Goal: Complete application form: Complete application form

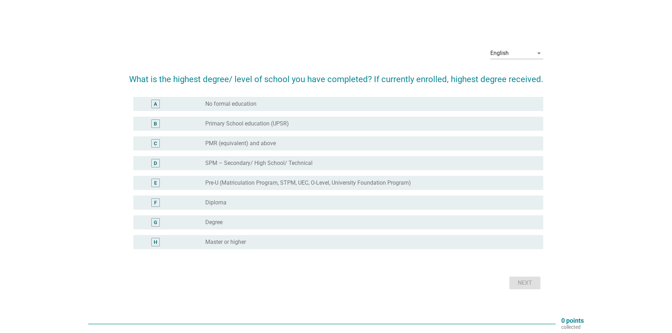
click at [222, 199] on label "Diploma" at bounding box center [215, 202] width 21 height 7
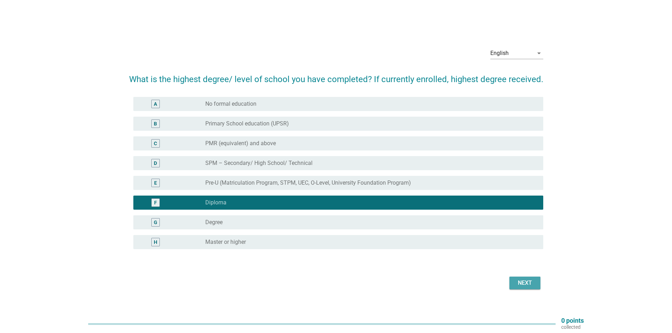
click at [519, 282] on div "Next" at bounding box center [525, 283] width 20 height 8
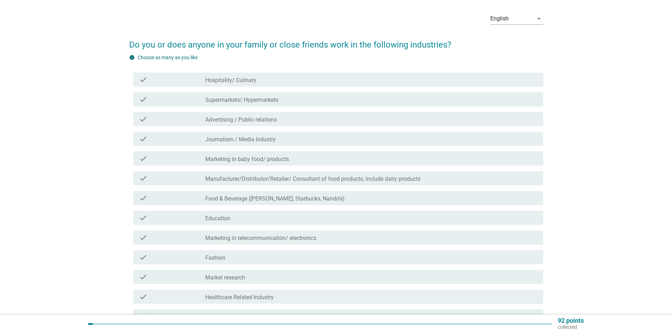
scroll to position [35, 0]
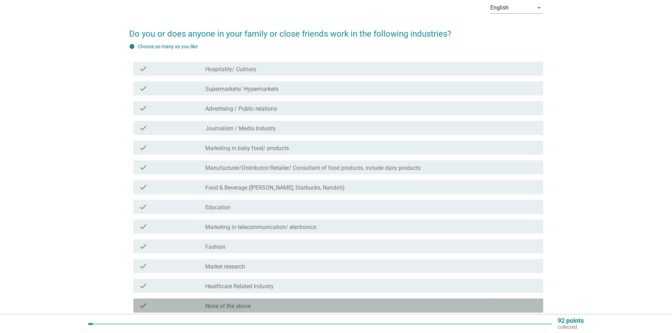
click at [220, 306] on label "None of the above" at bounding box center [228, 306] width 46 height 7
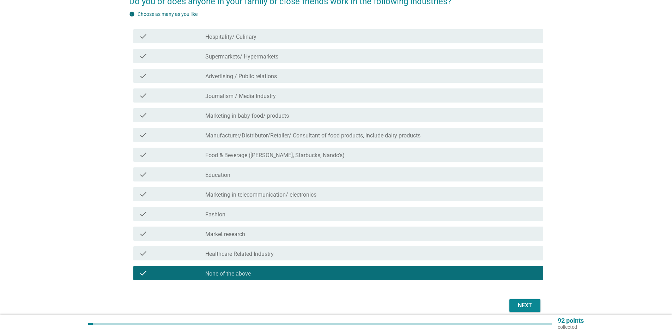
scroll to position [99, 0]
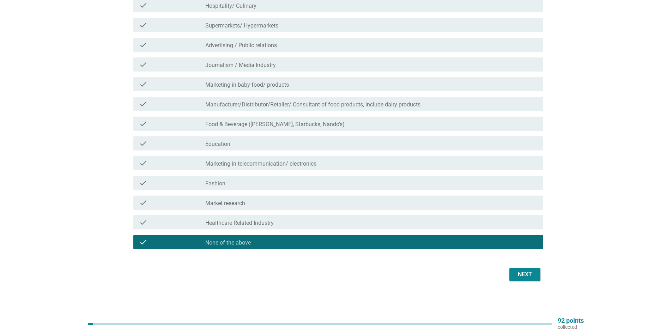
click at [526, 276] on div "Next" at bounding box center [525, 275] width 20 height 8
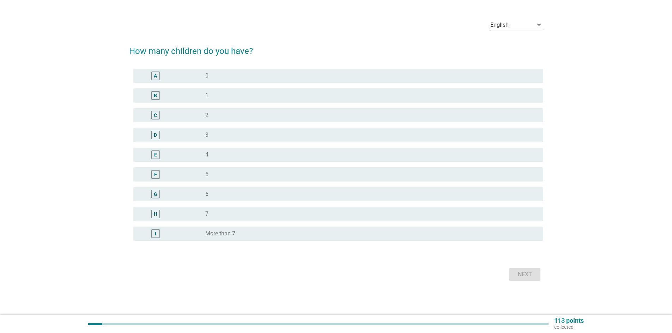
scroll to position [0, 0]
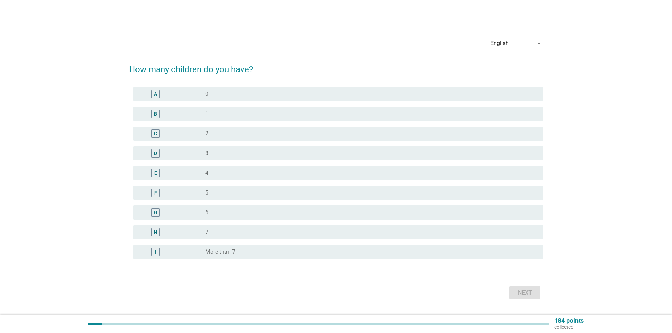
click at [212, 154] on div "radio_button_unchecked 3" at bounding box center [368, 153] width 327 height 7
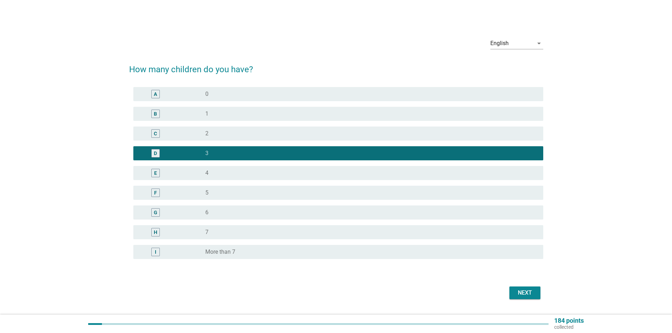
click at [529, 292] on div "Next" at bounding box center [525, 293] width 20 height 8
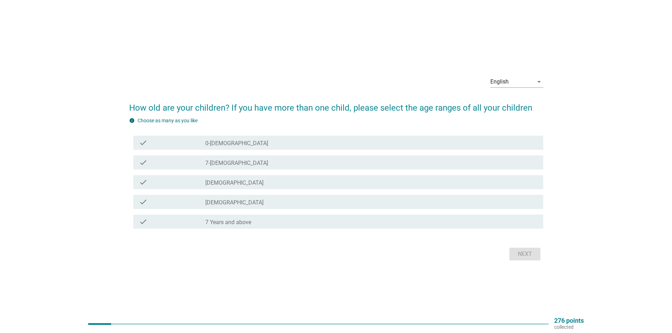
click at [194, 207] on div "check check_box_outline_blank [DEMOGRAPHIC_DATA]" at bounding box center [338, 202] width 410 height 14
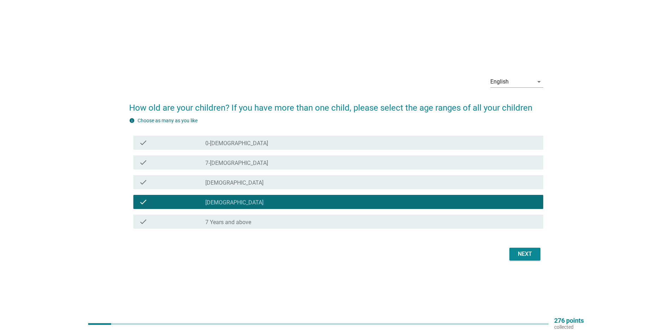
click at [531, 254] on div "Next" at bounding box center [525, 254] width 20 height 8
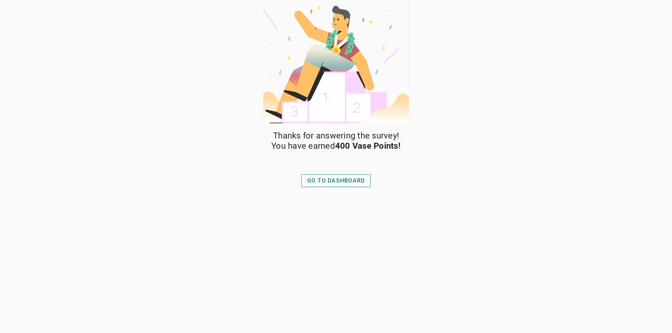
click at [315, 180] on div "GO TO DASHBOARD" at bounding box center [336, 181] width 58 height 8
